Goal: Information Seeking & Learning: Compare options

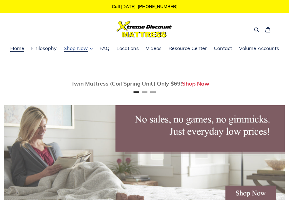
click at [76, 48] on span "Shop Now" at bounding box center [76, 48] width 24 height 7
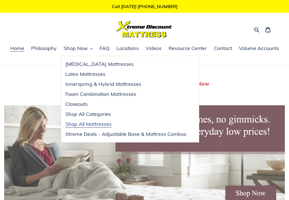
click at [80, 126] on span "Shop All Mattresses" at bounding box center [88, 124] width 46 height 7
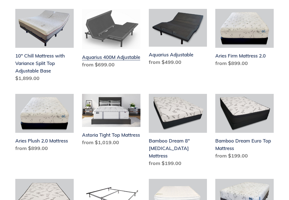
scroll to position [134, 0]
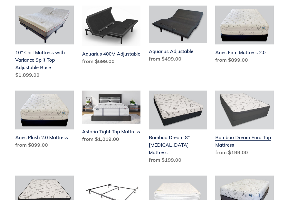
click at [231, 135] on link "Bamboo Dream Euro Top Mattress" at bounding box center [244, 125] width 58 height 68
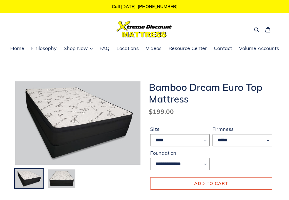
select select "****"
click at [78, 46] on span "Shop Now" at bounding box center [76, 48] width 24 height 7
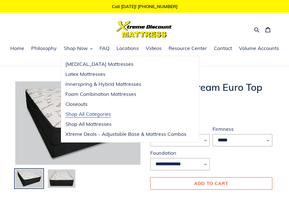
click at [90, 117] on span "Shop All Categories" at bounding box center [88, 114] width 46 height 7
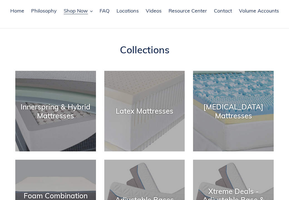
scroll to position [37, 0]
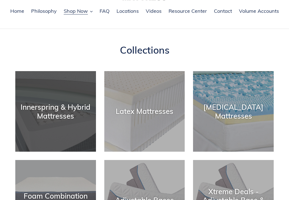
click at [80, 152] on div "Innerspring & Hybrid Mattresses" at bounding box center [55, 152] width 81 height 0
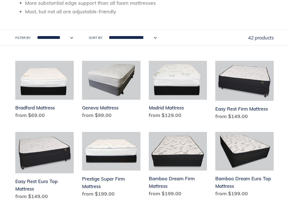
scroll to position [158, 0]
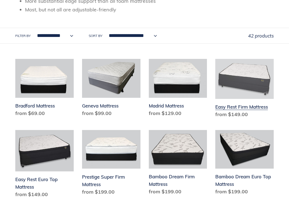
click at [239, 95] on link "Easy Rest Firm Mattress" at bounding box center [244, 89] width 58 height 61
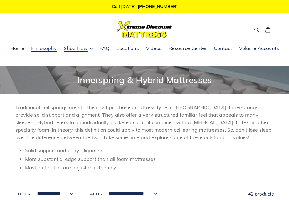
scroll to position [0, 0]
click at [24, 49] on span "Home" at bounding box center [17, 48] width 14 height 7
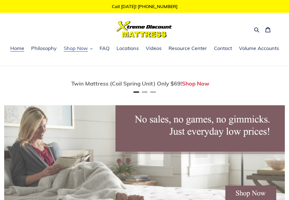
click at [88, 49] on button "Shop Now" at bounding box center [78, 49] width 35 height 8
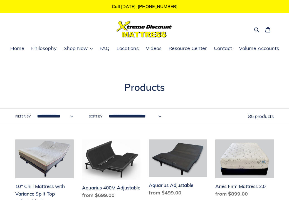
select select "**********"
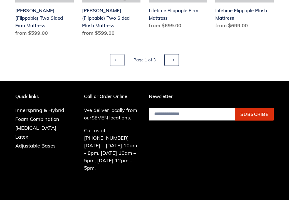
scroll to position [741, 0]
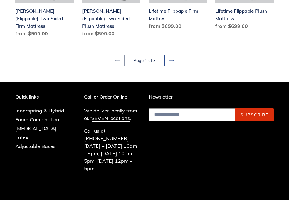
click at [164, 55] on link "Next page" at bounding box center [171, 61] width 14 height 12
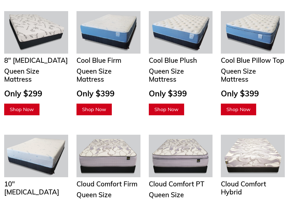
scroll to position [798, 0]
